Goal: Use online tool/utility: Utilize a website feature to perform a specific function

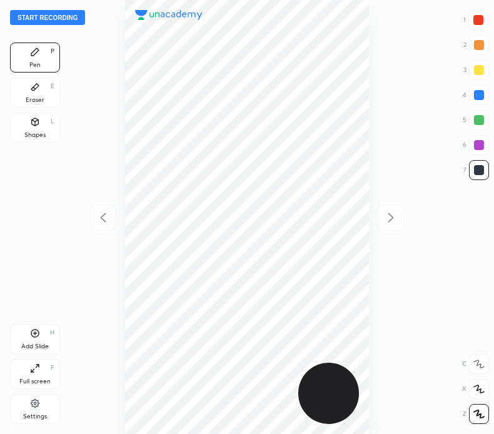
scroll to position [434, 294]
click at [52, 22] on button "Start recording" at bounding box center [47, 17] width 75 height 15
click at [52, 22] on button "End recording" at bounding box center [44, 17] width 69 height 15
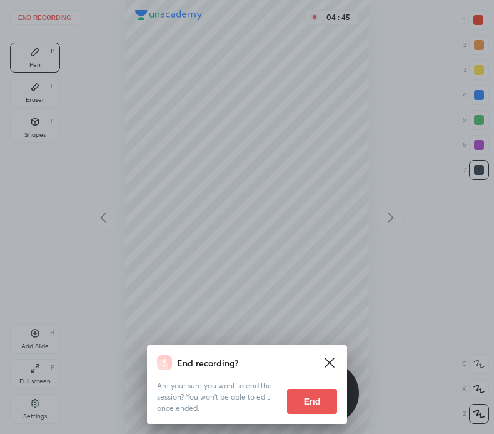
click at [305, 406] on button "End" at bounding box center [312, 401] width 50 height 25
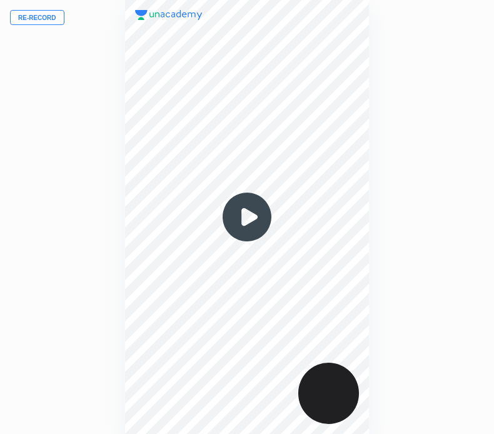
click at [56, 16] on button "Re-record" at bounding box center [37, 17] width 54 height 15
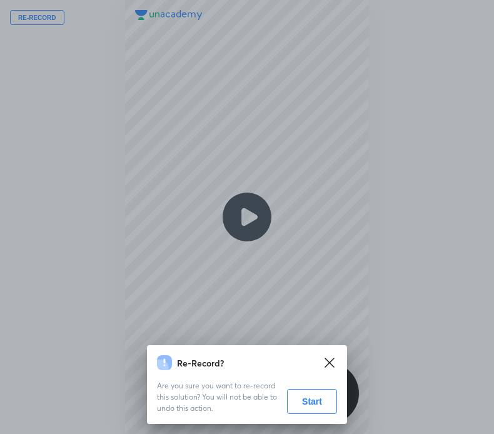
click at [311, 402] on button "Start" at bounding box center [312, 401] width 50 height 25
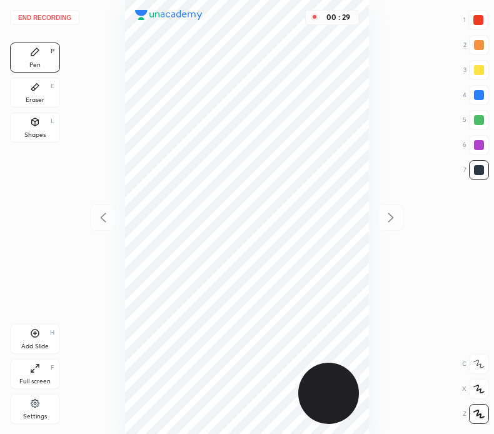
click at [27, 94] on div "Eraser E" at bounding box center [35, 93] width 50 height 30
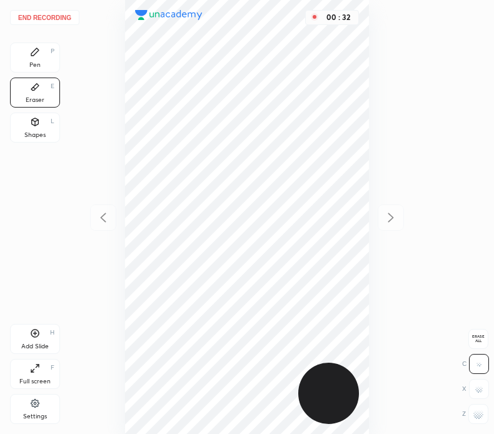
click at [38, 54] on icon at bounding box center [35, 52] width 10 height 10
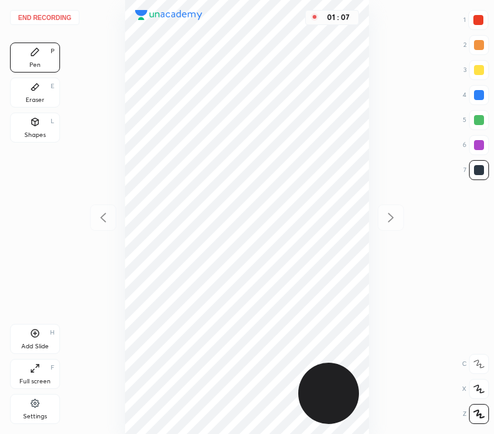
click at [479, 20] on div at bounding box center [479, 20] width 10 height 10
click at [38, 330] on icon at bounding box center [35, 334] width 8 height 8
drag, startPoint x: 482, startPoint y: 89, endPoint x: 479, endPoint y: 95, distance: 6.4
click at [482, 91] on div at bounding box center [479, 95] width 20 height 20
drag, startPoint x: 481, startPoint y: 18, endPoint x: 433, endPoint y: 39, distance: 52.4
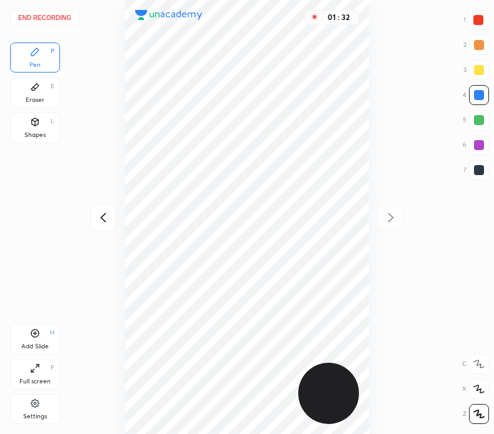
click at [480, 19] on div at bounding box center [479, 20] width 10 height 10
click at [106, 218] on icon at bounding box center [103, 217] width 15 height 15
drag, startPoint x: 31, startPoint y: 88, endPoint x: 88, endPoint y: 101, distance: 58.3
click at [39, 88] on div "Eraser E" at bounding box center [35, 93] width 50 height 30
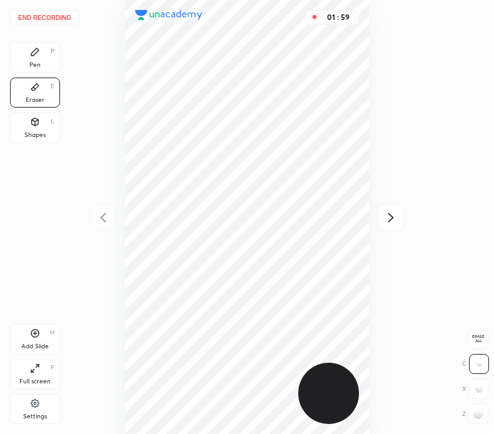
click at [39, 57] on div "Pen P" at bounding box center [35, 58] width 50 height 30
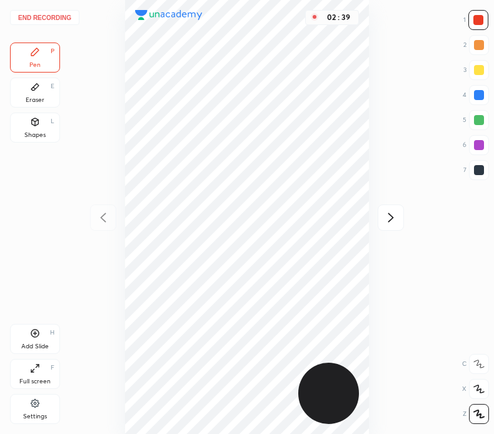
click at [388, 220] on icon at bounding box center [391, 217] width 15 height 15
click at [104, 218] on icon at bounding box center [103, 217] width 15 height 15
click at [393, 216] on icon at bounding box center [391, 217] width 15 height 15
click at [479, 164] on div at bounding box center [479, 170] width 20 height 20
drag, startPoint x: 33, startPoint y: 116, endPoint x: 51, endPoint y: 135, distance: 26.1
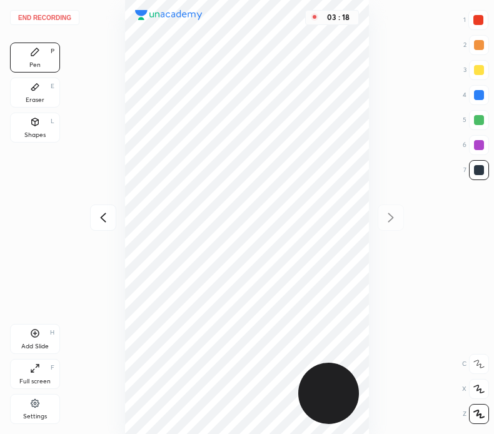
click at [34, 117] on div "Shapes L" at bounding box center [35, 128] width 50 height 30
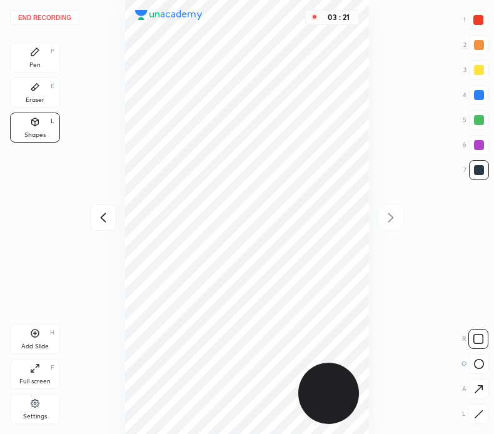
drag, startPoint x: 39, startPoint y: 56, endPoint x: 50, endPoint y: 74, distance: 20.8
click at [40, 60] on div "Pen P" at bounding box center [35, 58] width 50 height 30
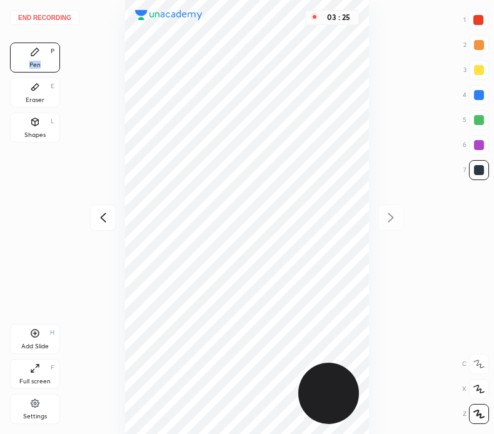
click at [56, 16] on button "End recording" at bounding box center [44, 17] width 69 height 15
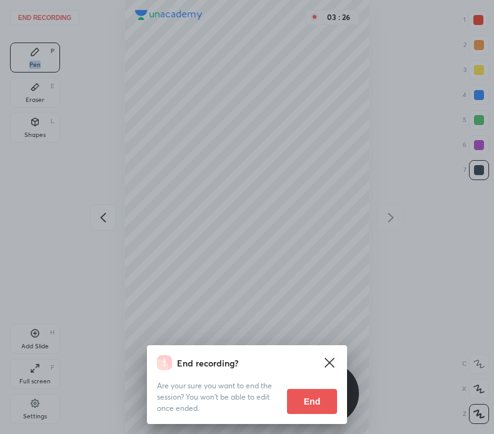
drag, startPoint x: 310, startPoint y: 402, endPoint x: 297, endPoint y: 405, distance: 13.1
click at [307, 403] on button "End" at bounding box center [312, 401] width 50 height 25
